Goal: Information Seeking & Learning: Learn about a topic

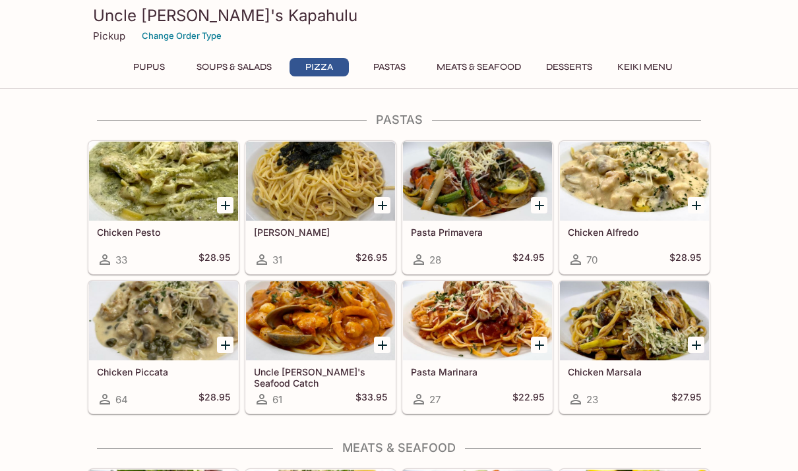
scroll to position [1399, 0]
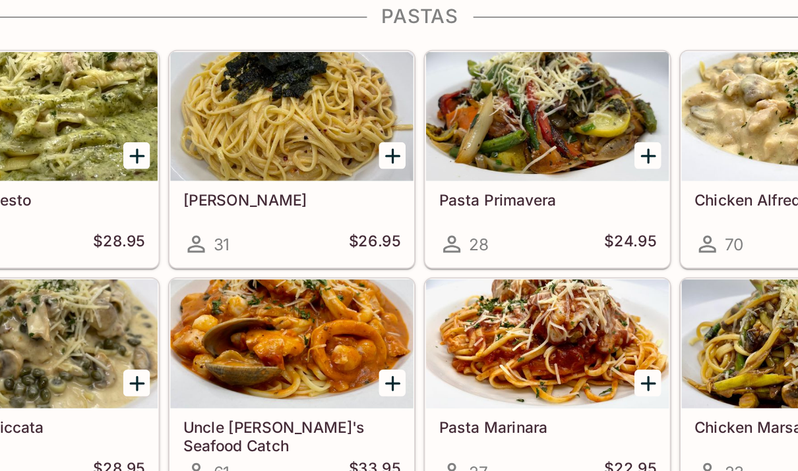
click at [246, 284] on div at bounding box center [320, 323] width 149 height 79
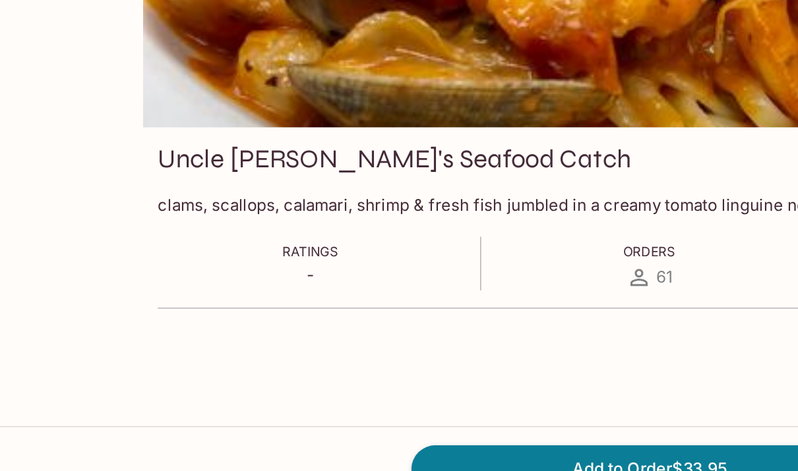
scroll to position [53, 0]
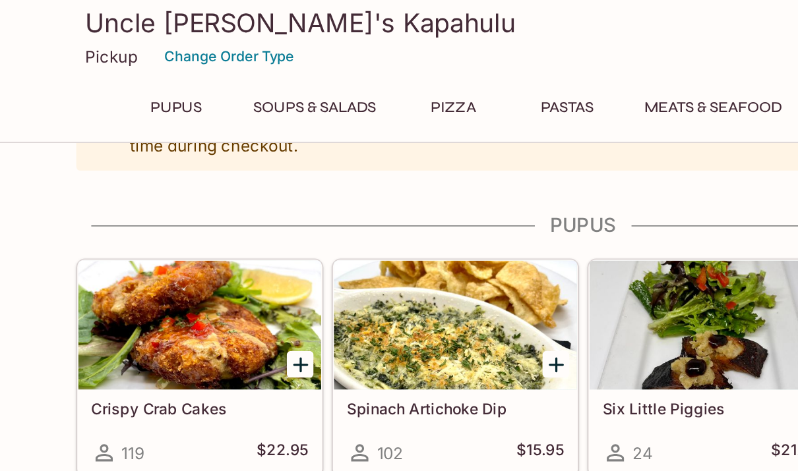
scroll to position [42, 0]
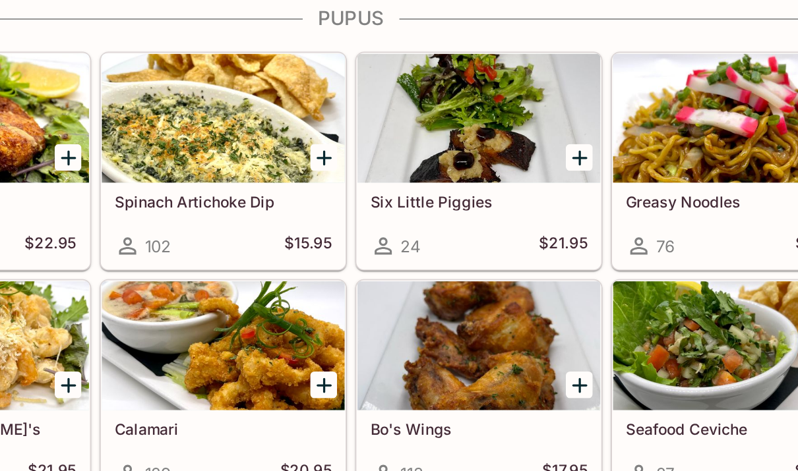
click at [403, 163] on div at bounding box center [477, 202] width 149 height 79
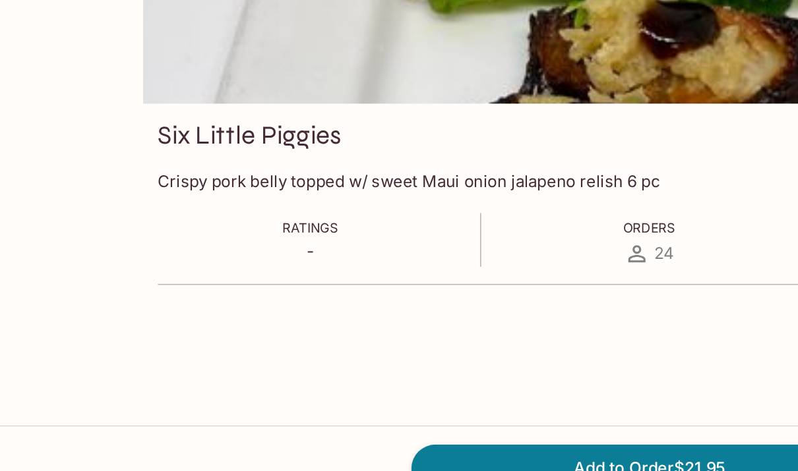
scroll to position [79, 0]
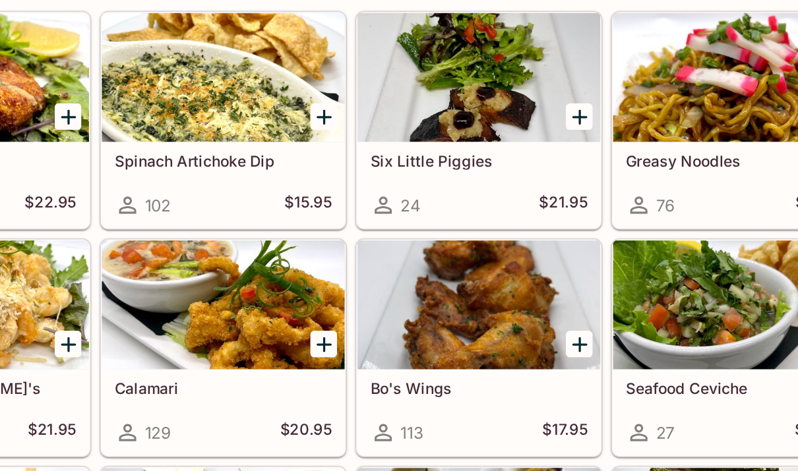
click at [560, 125] on div at bounding box center [634, 164] width 149 height 79
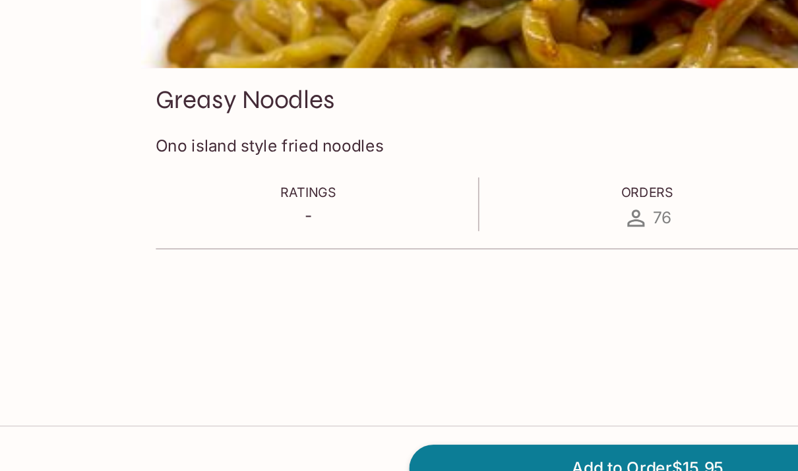
scroll to position [91, 0]
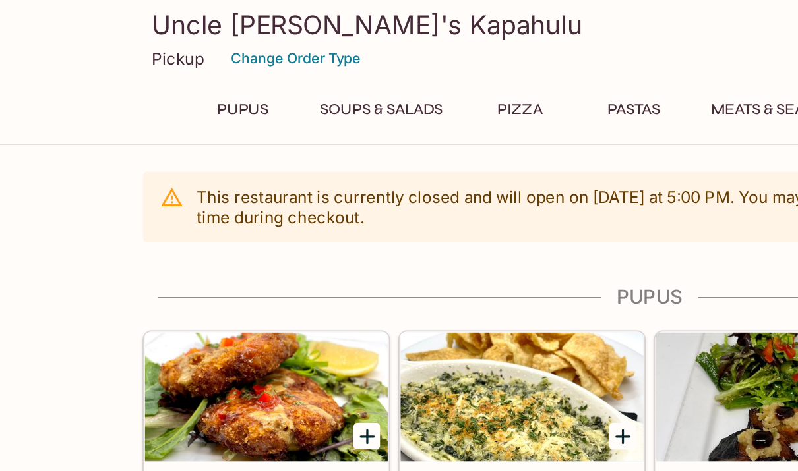
click at [217, 11] on h3 "Uncle [PERSON_NAME]'s Kapahulu" at bounding box center [399, 15] width 612 height 20
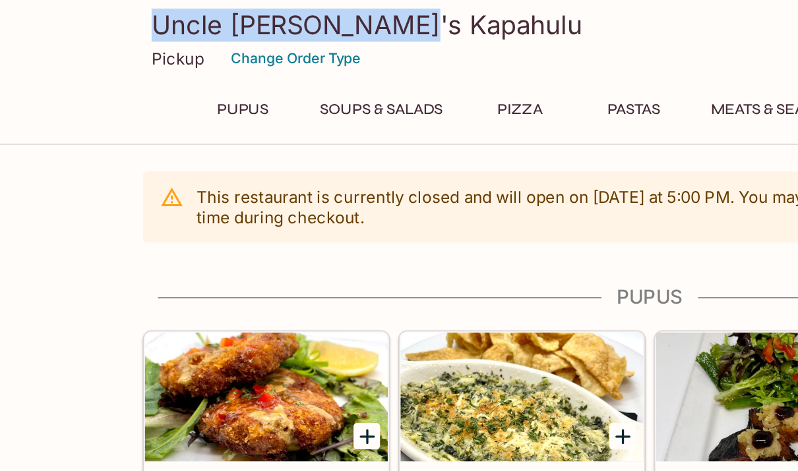
copy h3 "Uncle [PERSON_NAME]'s Kapahulu"
